Goal: Find specific page/section: Find specific page/section

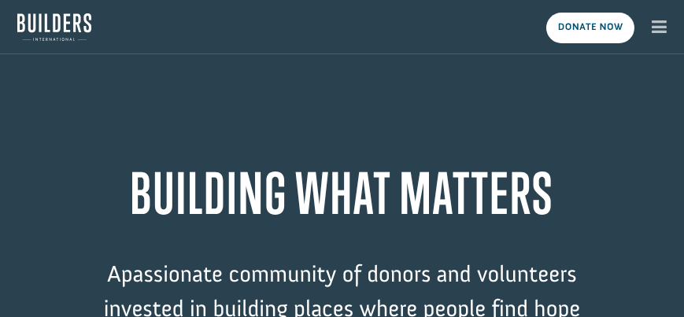
click at [659, 28] on icon "button" at bounding box center [658, 26] width 15 height 17
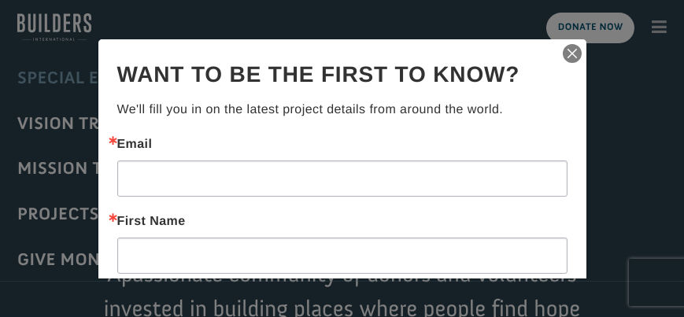
drag, startPoint x: 562, startPoint y: 51, endPoint x: 537, endPoint y: 57, distance: 25.8
click at [561, 51] on img "button" at bounding box center [572, 53] width 22 height 22
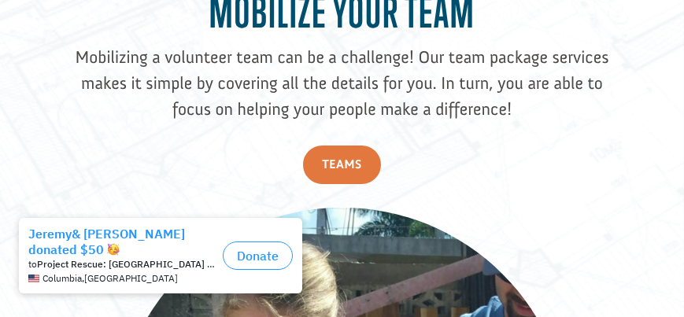
scroll to position [2518, 0]
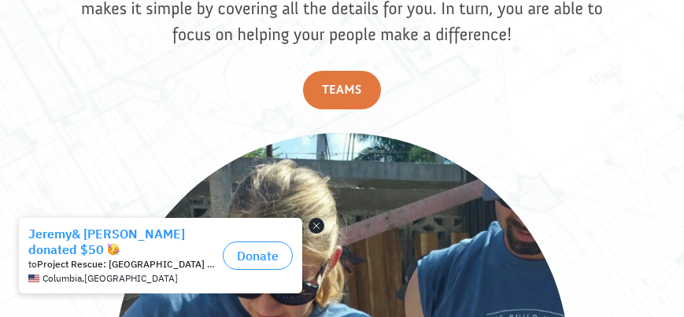
click at [312, 223] on button "Close dialog" at bounding box center [316, 225] width 16 height 16
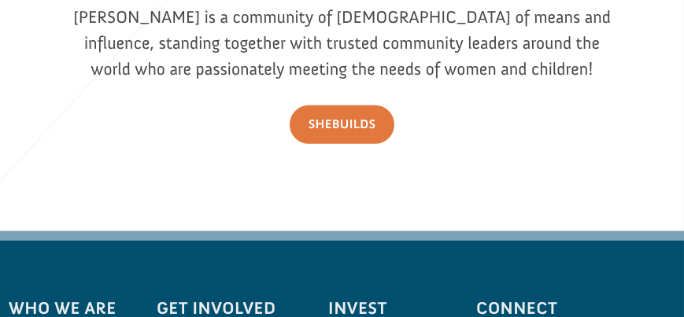
scroll to position [4181, 0]
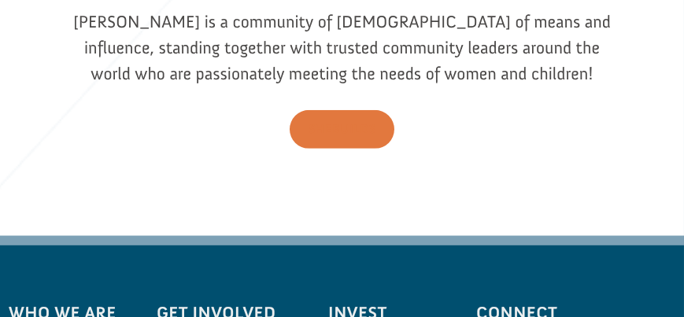
click at [338, 123] on link "SheBUILDS" at bounding box center [342, 129] width 105 height 39
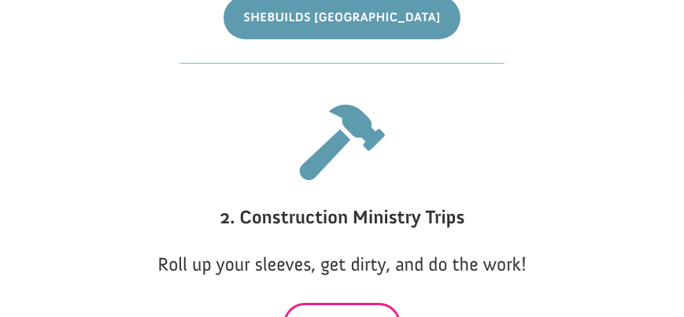
scroll to position [1483, 0]
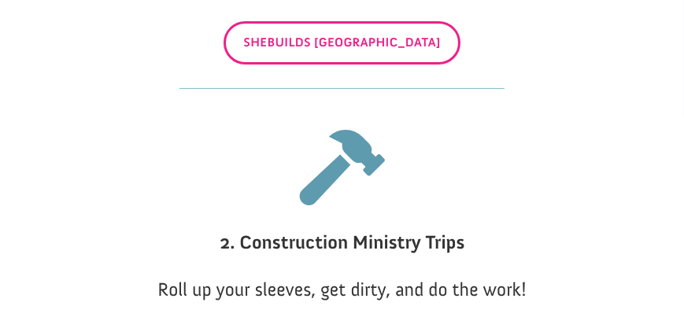
click at [322, 65] on link "SheBuilds [GEOGRAPHIC_DATA]" at bounding box center [341, 42] width 236 height 43
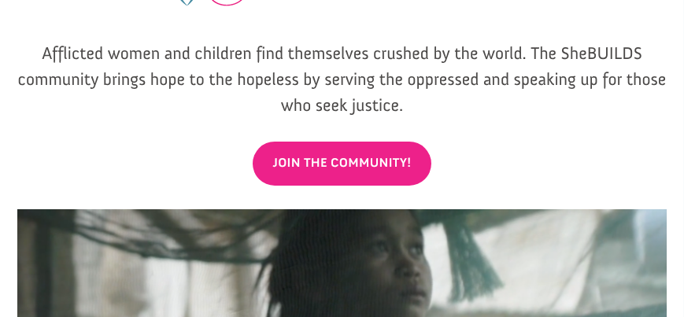
scroll to position [0, 0]
